Goal: Information Seeking & Learning: Learn about a topic

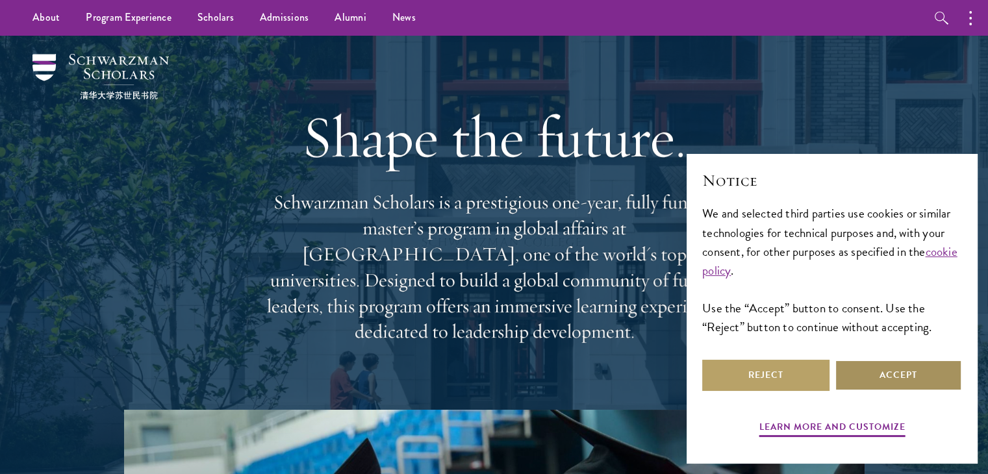
click at [892, 386] on button "Accept" at bounding box center [898, 375] width 127 height 31
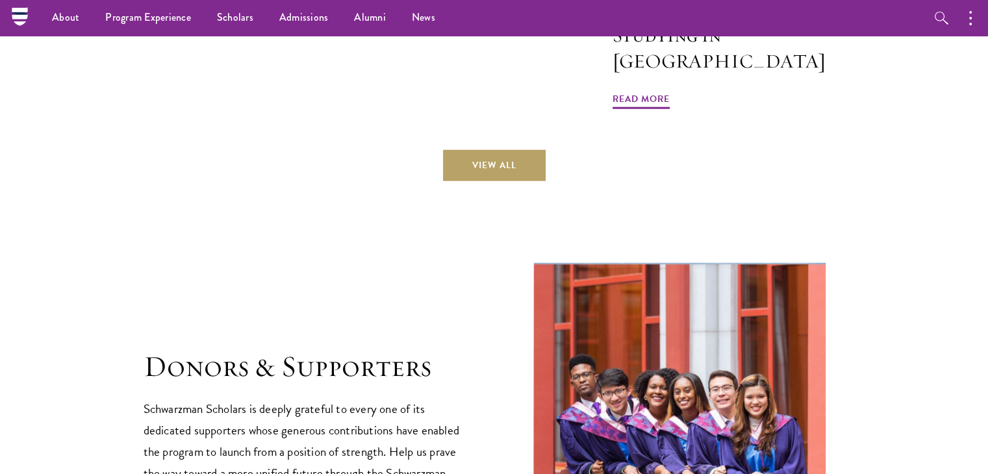
scroll to position [3266, 0]
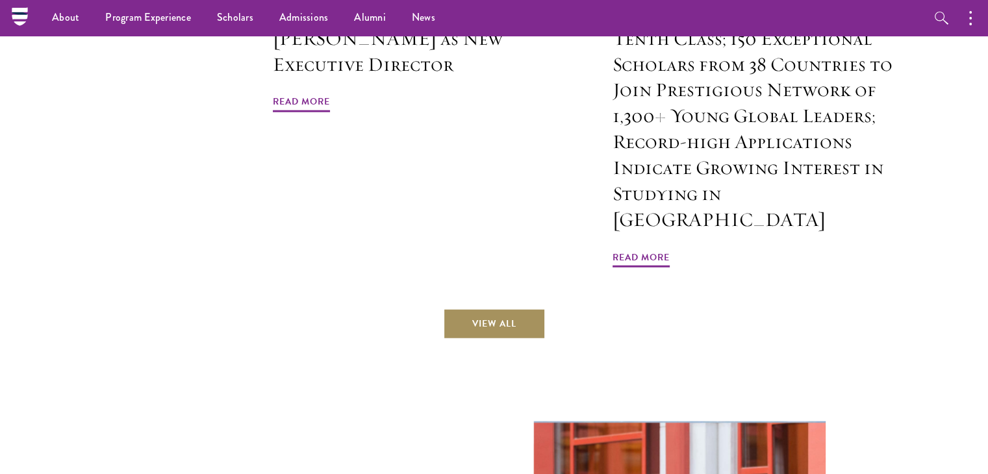
click at [518, 309] on link "View All" at bounding box center [494, 324] width 103 height 31
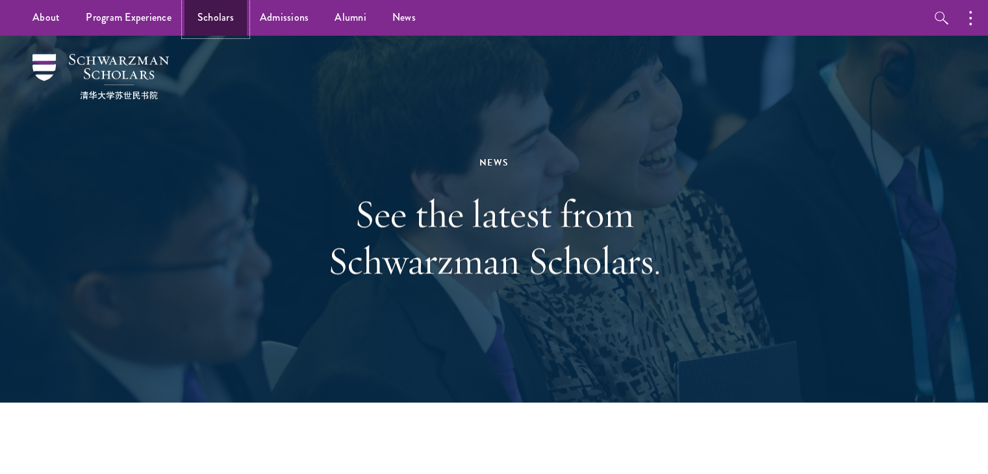
click at [209, 18] on link "Scholars" at bounding box center [215, 18] width 62 height 36
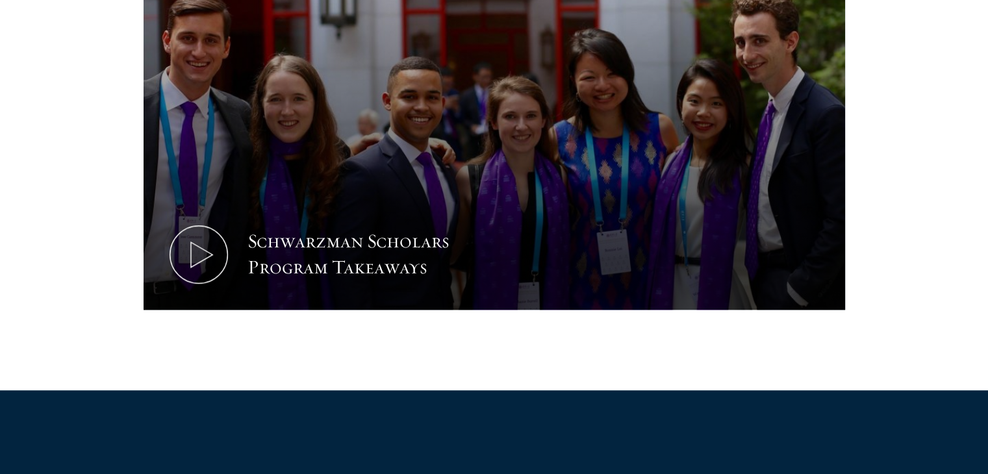
scroll to position [711, 0]
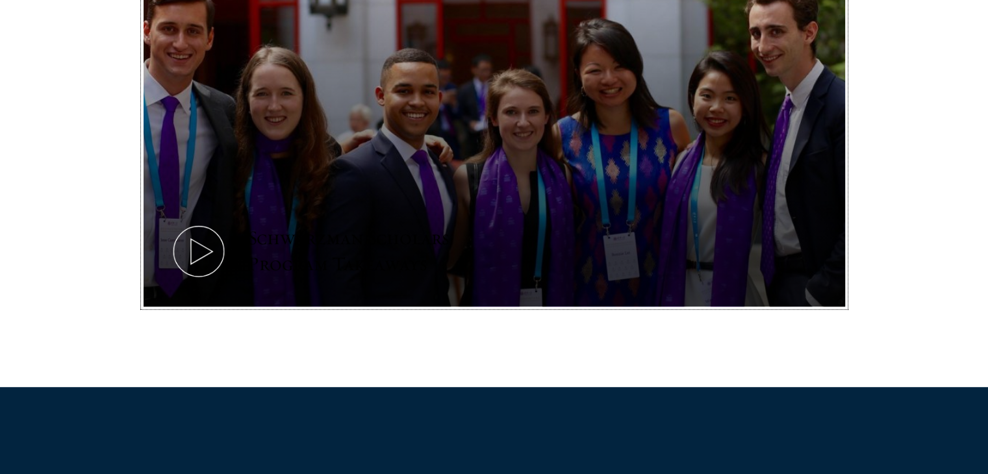
click at [326, 181] on button "Schwarzman Scholars Program Takeaways" at bounding box center [495, 109] width 702 height 395
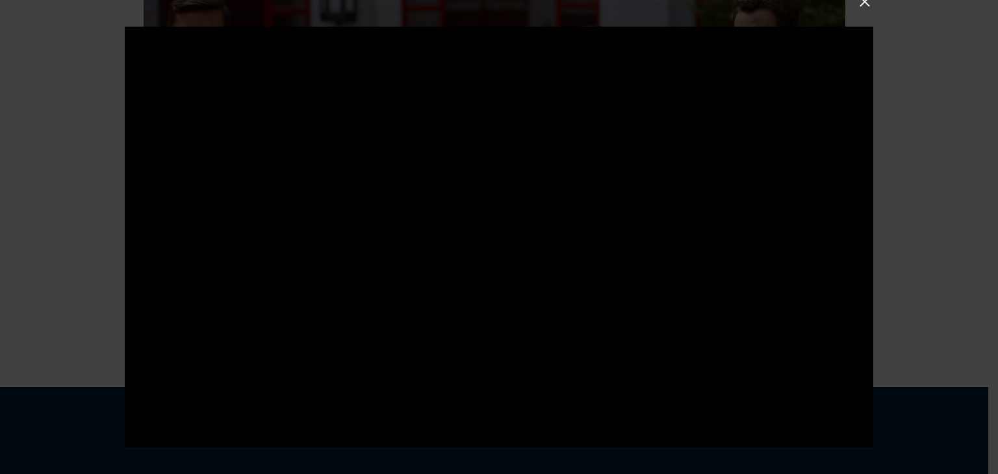
click at [101, 268] on div at bounding box center [499, 237] width 998 height 474
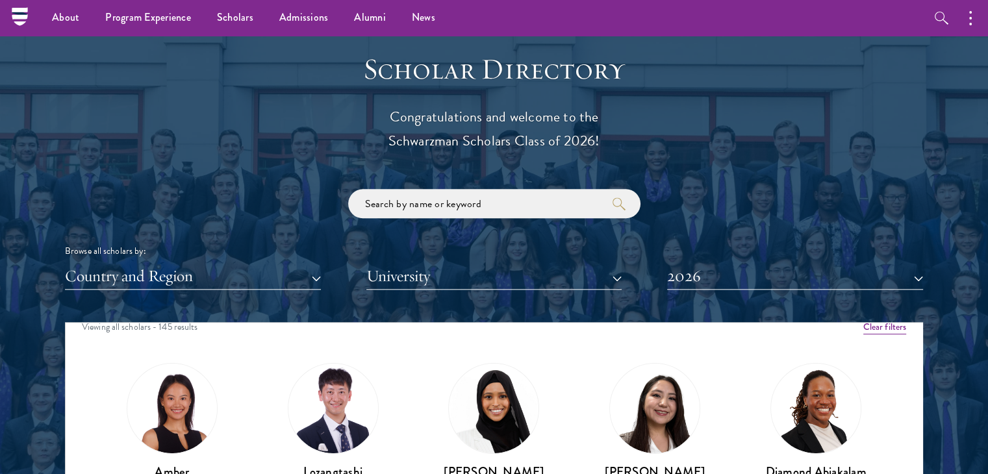
scroll to position [13, 0]
click at [319, 282] on button "Country and Region" at bounding box center [193, 276] width 256 height 27
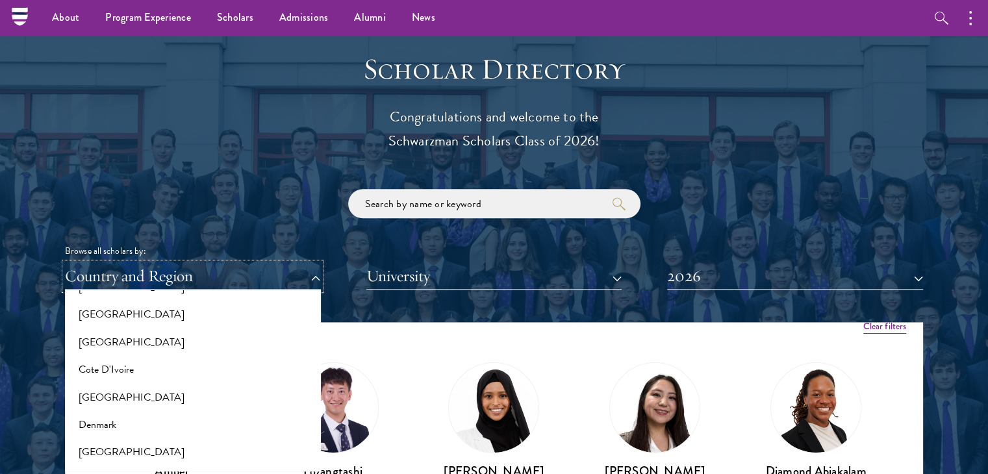
scroll to position [527, 0]
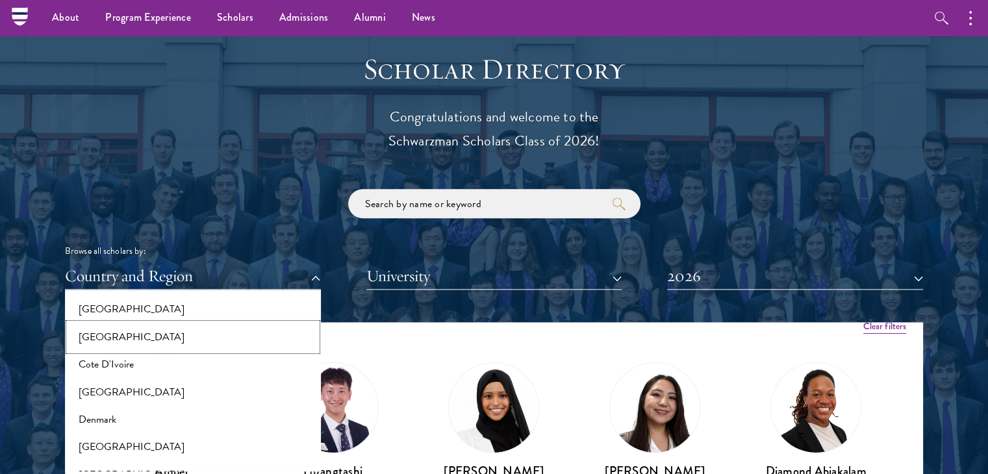
click at [270, 344] on button "[GEOGRAPHIC_DATA]" at bounding box center [193, 336] width 248 height 27
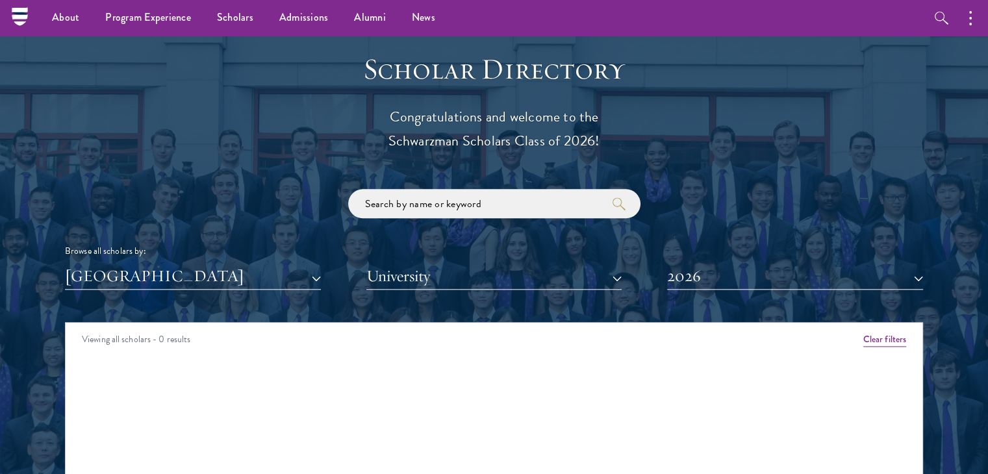
click at [321, 283] on div "Colombia All Countries and Regions Afghanistan Antigua and Barbuda Argentina Ar…" at bounding box center [494, 276] width 858 height 27
click at [310, 273] on button "[GEOGRAPHIC_DATA]" at bounding box center [193, 276] width 256 height 27
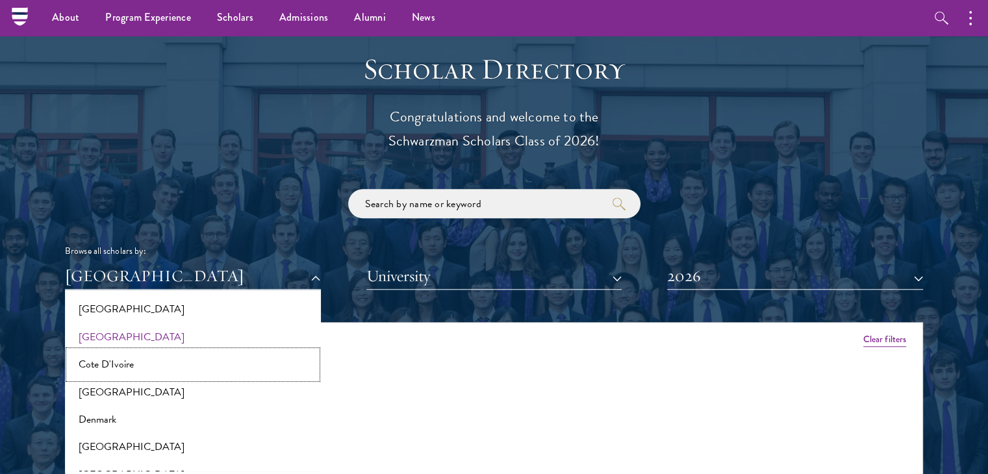
click at [248, 359] on button "Cote D'Ivoire" at bounding box center [193, 364] width 248 height 27
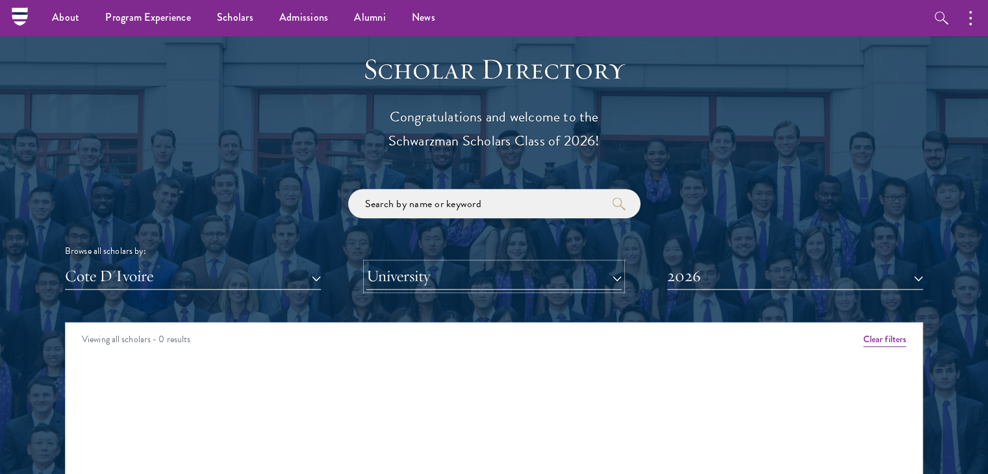
click at [615, 273] on button "University" at bounding box center [494, 276] width 256 height 27
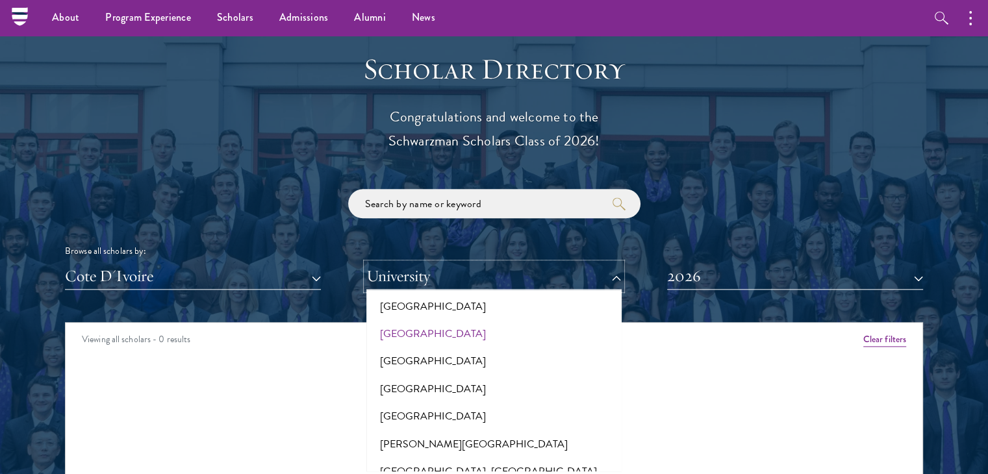
scroll to position [548, 0]
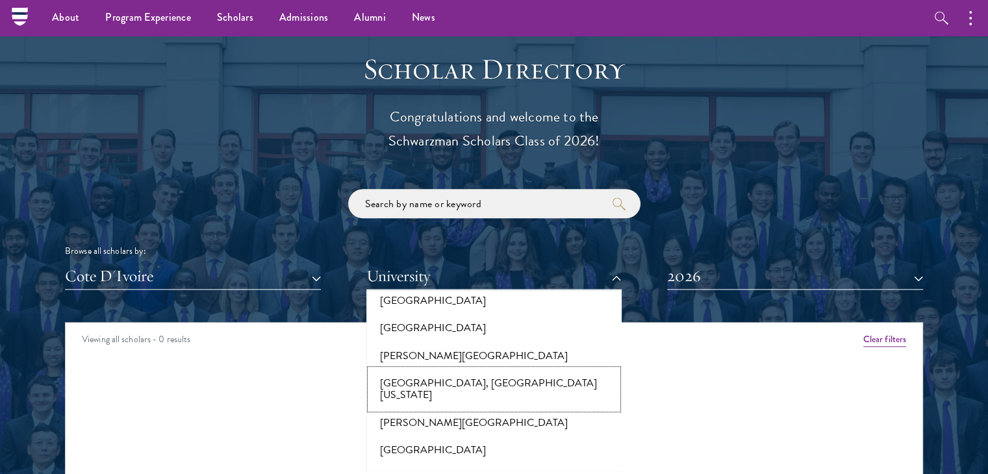
click at [548, 377] on button "Baruch College, The City University of New York" at bounding box center [494, 390] width 248 height 40
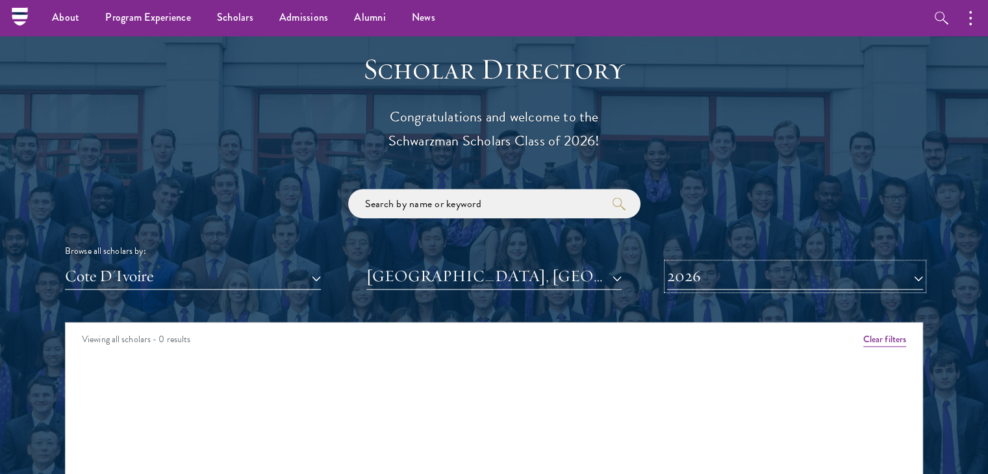
click at [920, 273] on button "2026" at bounding box center [795, 276] width 256 height 27
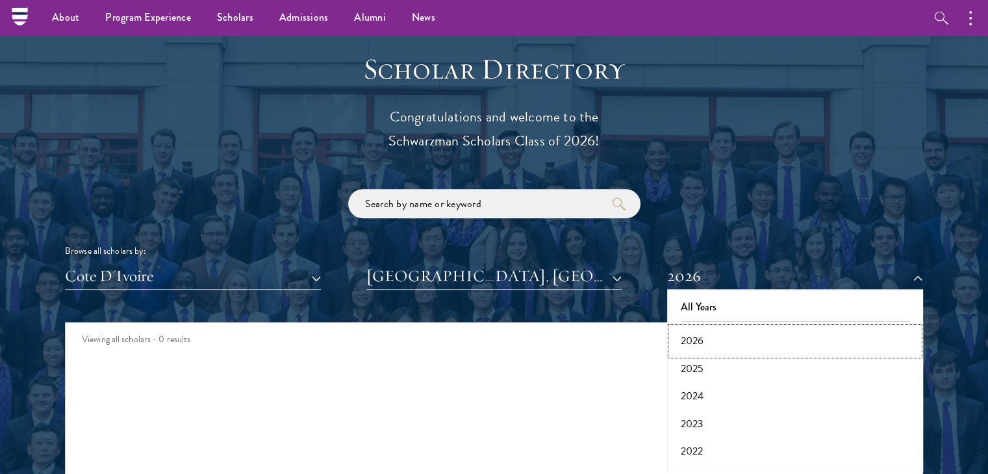
click at [854, 336] on button "2026" at bounding box center [795, 340] width 248 height 27
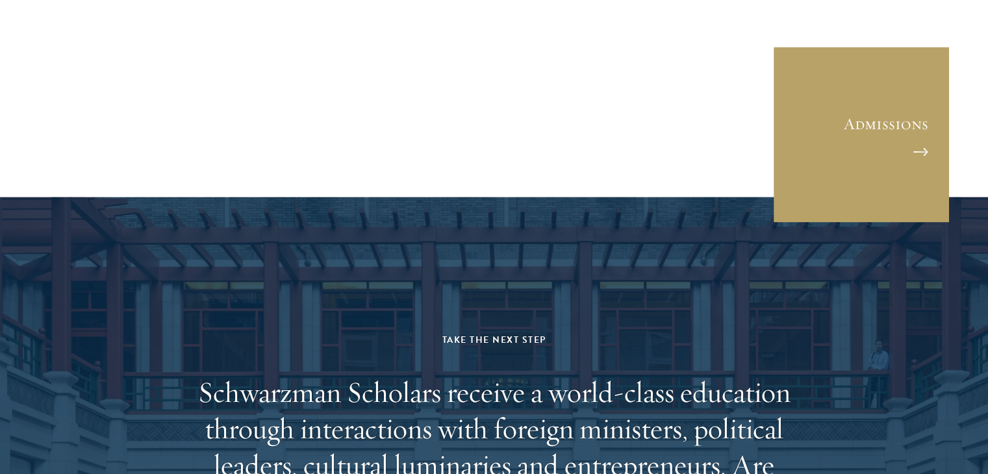
scroll to position [3575, 0]
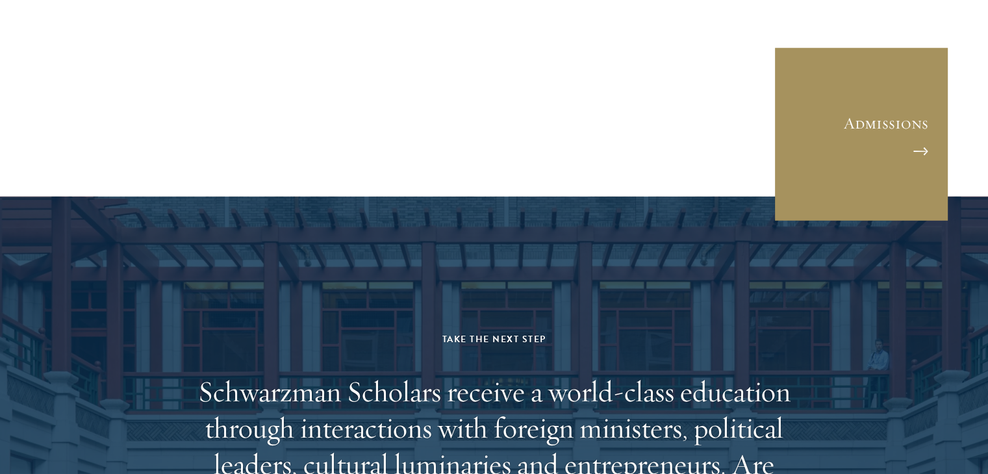
click at [879, 138] on link "Admissions" at bounding box center [861, 134] width 175 height 175
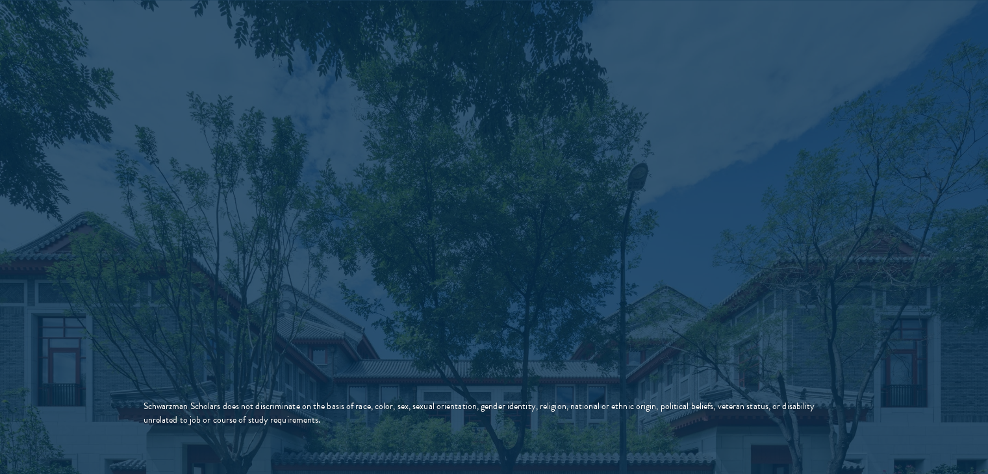
scroll to position [2250, 0]
